Goal: Information Seeking & Learning: Learn about a topic

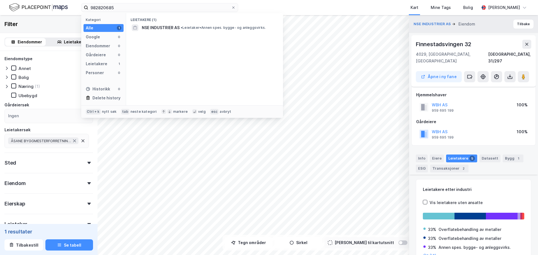
click at [150, 9] on input "982820685" at bounding box center [159, 7] width 143 height 8
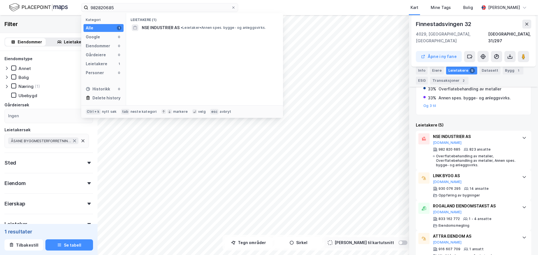
click at [150, 9] on input "982820685" at bounding box center [159, 7] width 143 height 8
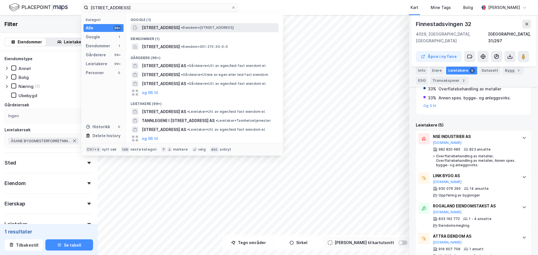
type input "[STREET_ADDRESS]"
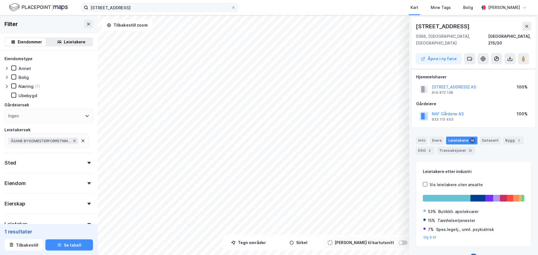
scroll to position [7, 0]
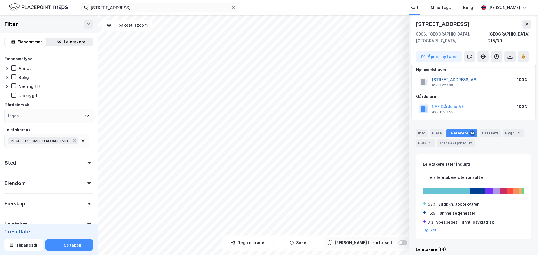
click at [0, 0] on button "[STREET_ADDRESS] AS" at bounding box center [0, 0] width 0 height 0
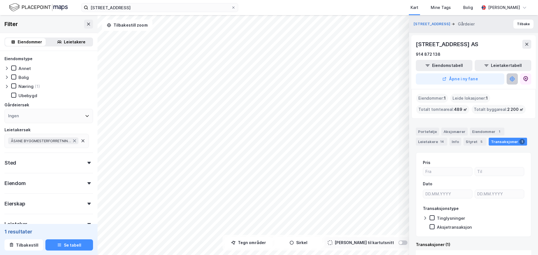
click at [516, 80] on button at bounding box center [512, 78] width 11 height 11
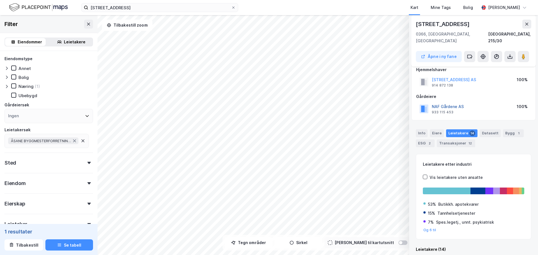
click at [0, 0] on button "NAF Gårdene AS" at bounding box center [0, 0] width 0 height 0
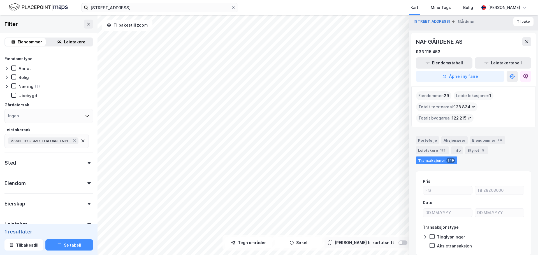
scroll to position [0, 0]
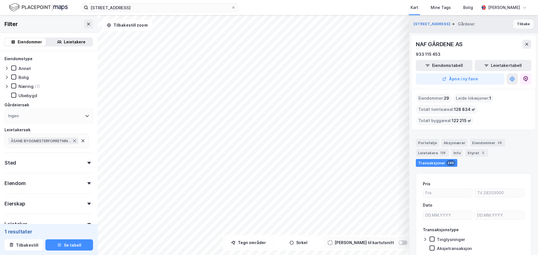
click at [518, 22] on button "Tilbake" at bounding box center [523, 24] width 20 height 9
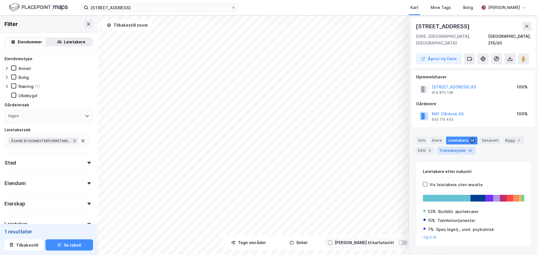
scroll to position [7, 0]
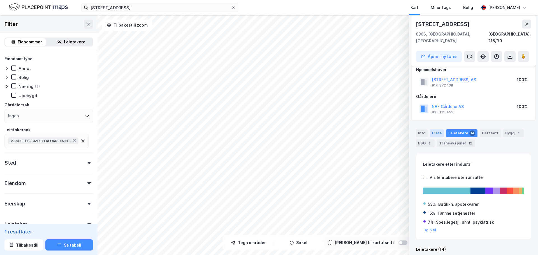
click at [437, 129] on div "Eiere" at bounding box center [437, 133] width 14 height 8
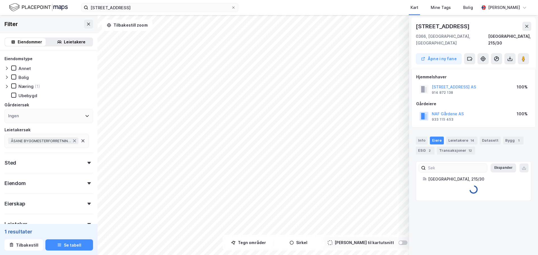
scroll to position [0, 0]
click at [438, 205] on icon at bounding box center [438, 207] width 4 height 4
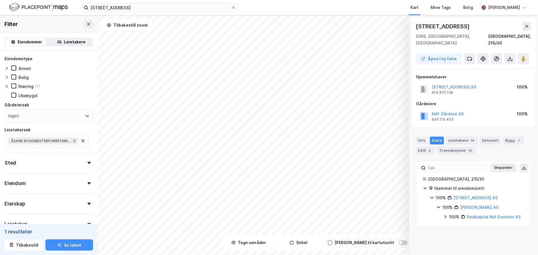
click at [448, 214] on div "100% Realkapital Naf Eiendom AS" at bounding box center [483, 217] width 81 height 7
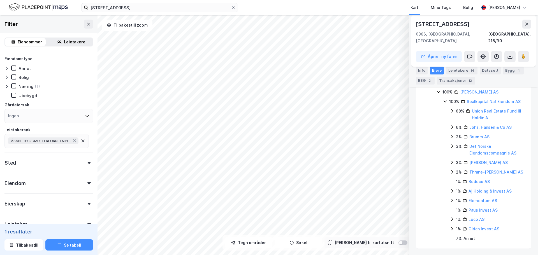
scroll to position [116, 0]
click at [464, 79] on div "Transaksjoner 12" at bounding box center [456, 81] width 38 height 8
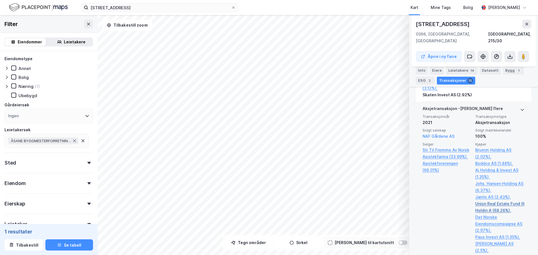
scroll to position [929, 0]
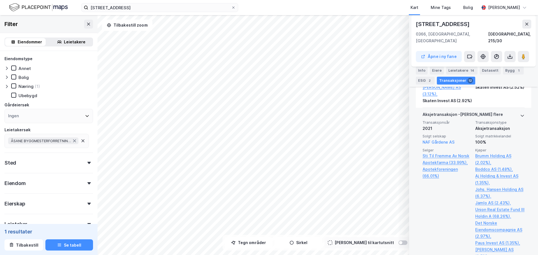
click at [509, 117] on div "Aksjetransaksjon - Gjelder flere" at bounding box center [474, 115] width 102 height 9
